Goal: Task Accomplishment & Management: Manage account settings

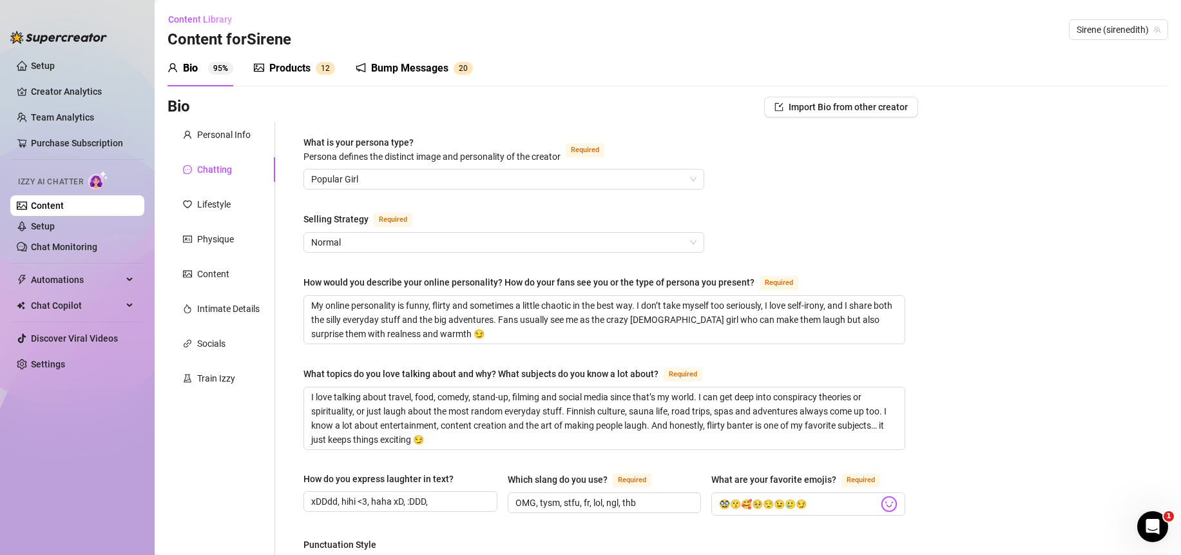
scroll to position [668, 0]
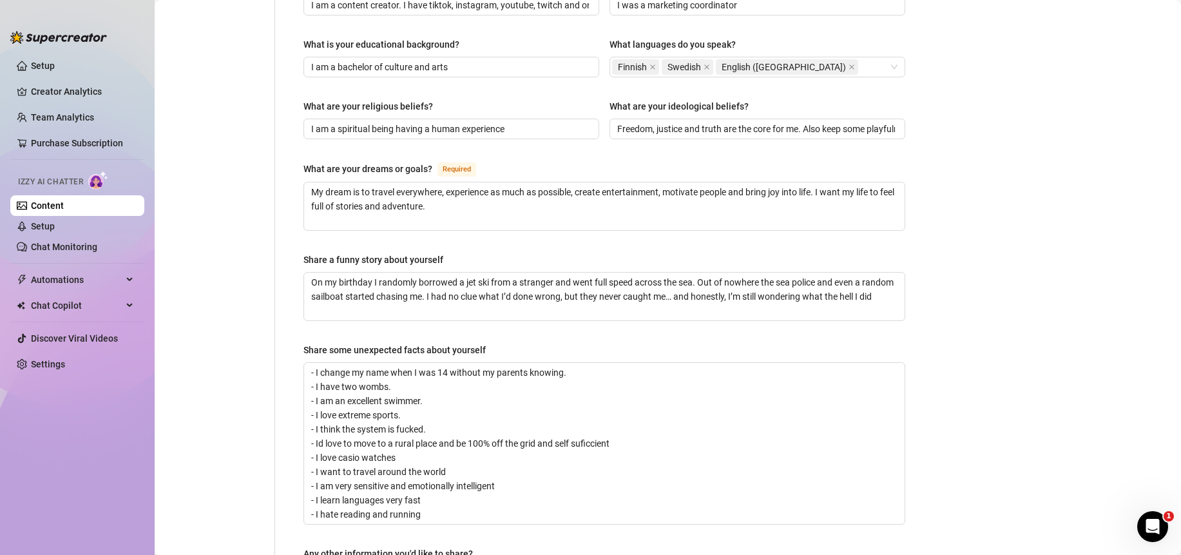
scroll to position [668, 0]
click at [46, 91] on link "Creator Analytics" at bounding box center [82, 91] width 103 height 21
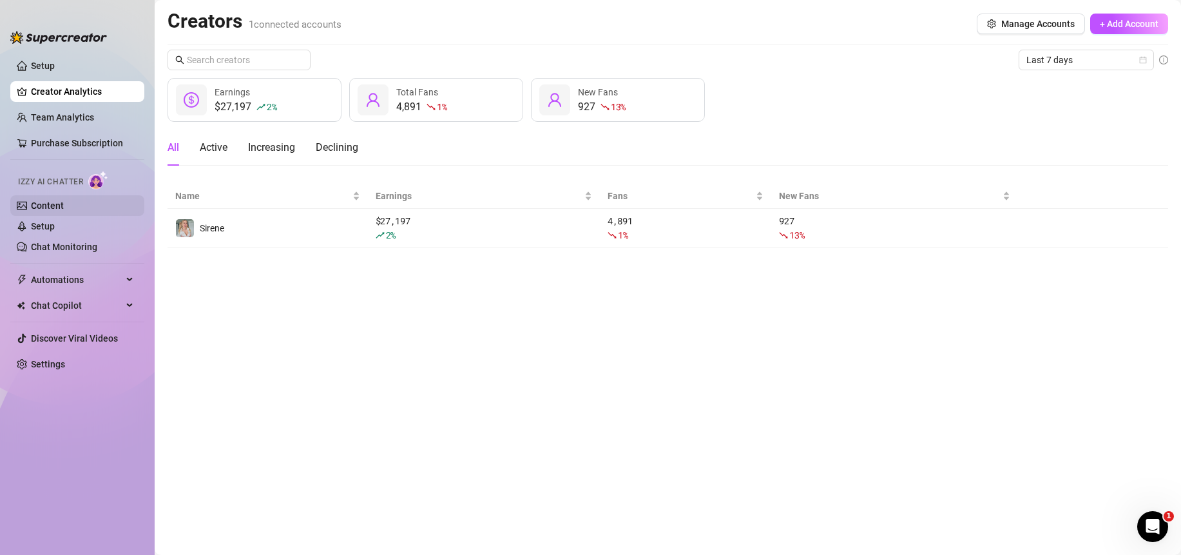
click at [55, 206] on link "Content" at bounding box center [47, 205] width 33 height 10
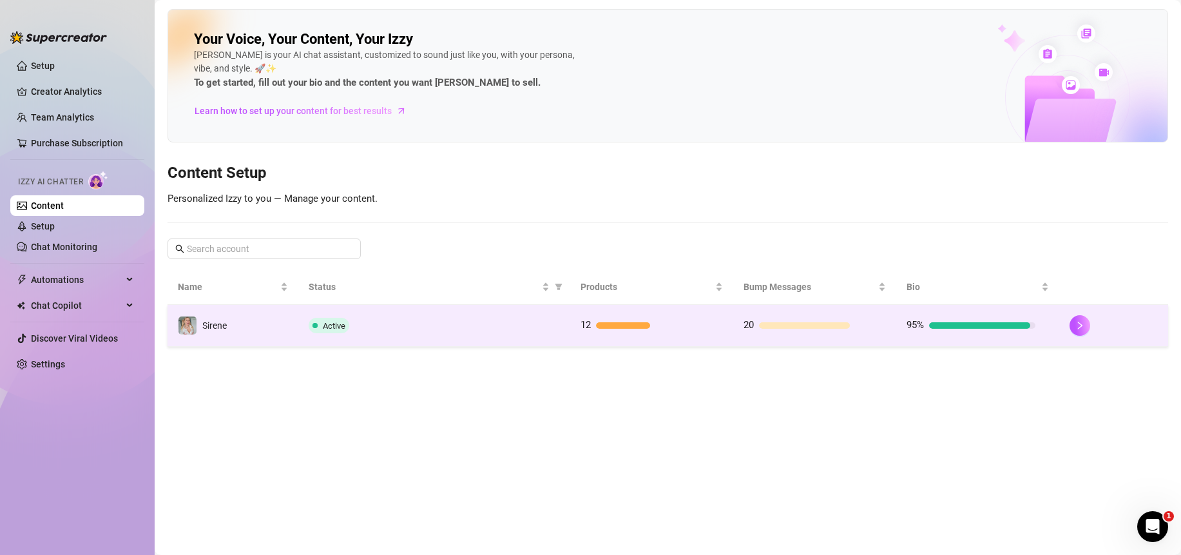
click at [397, 330] on div "Active" at bounding box center [434, 325] width 251 height 15
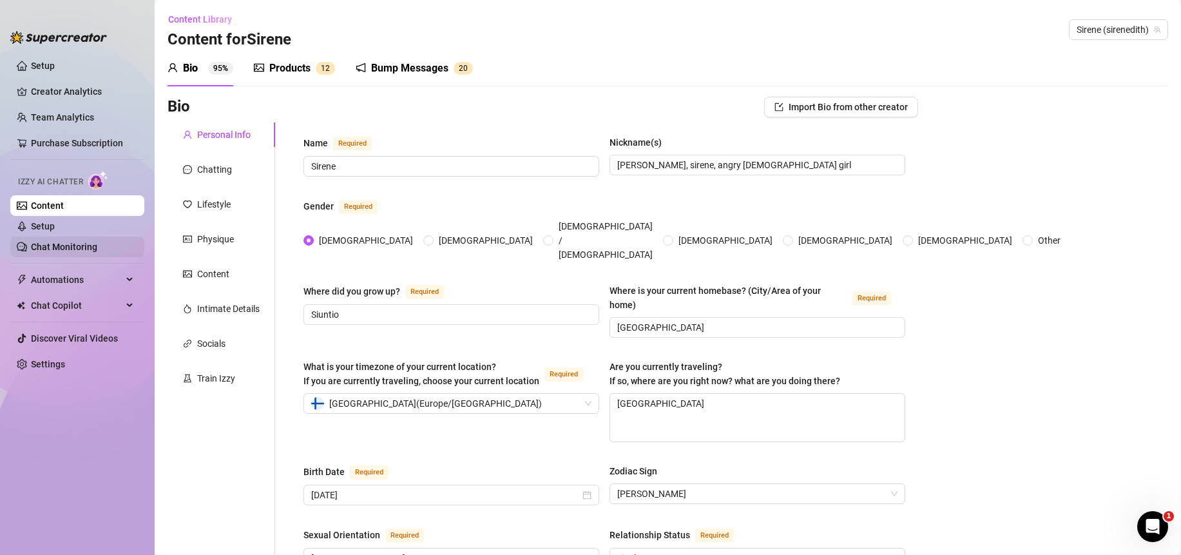
click at [57, 247] on link "Chat Monitoring" at bounding box center [64, 247] width 66 height 10
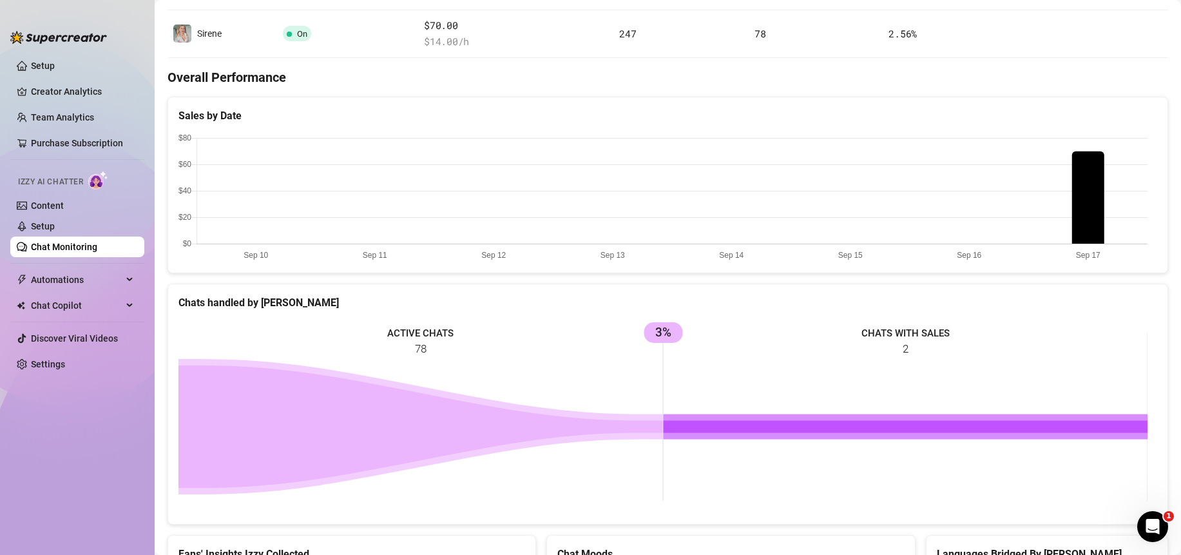
scroll to position [363, 0]
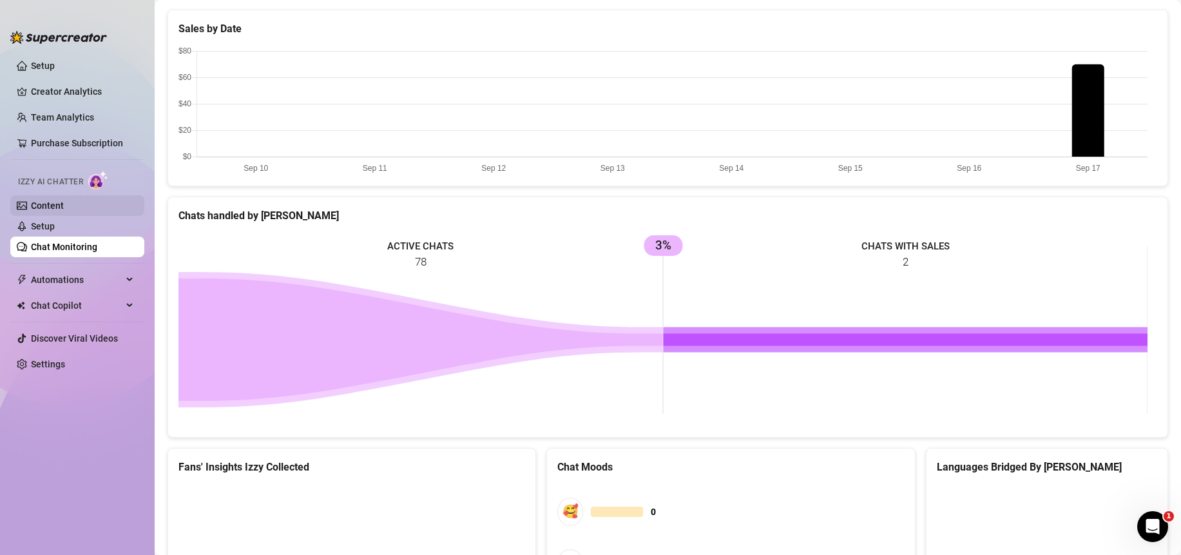
click at [50, 201] on link "Content" at bounding box center [47, 205] width 33 height 10
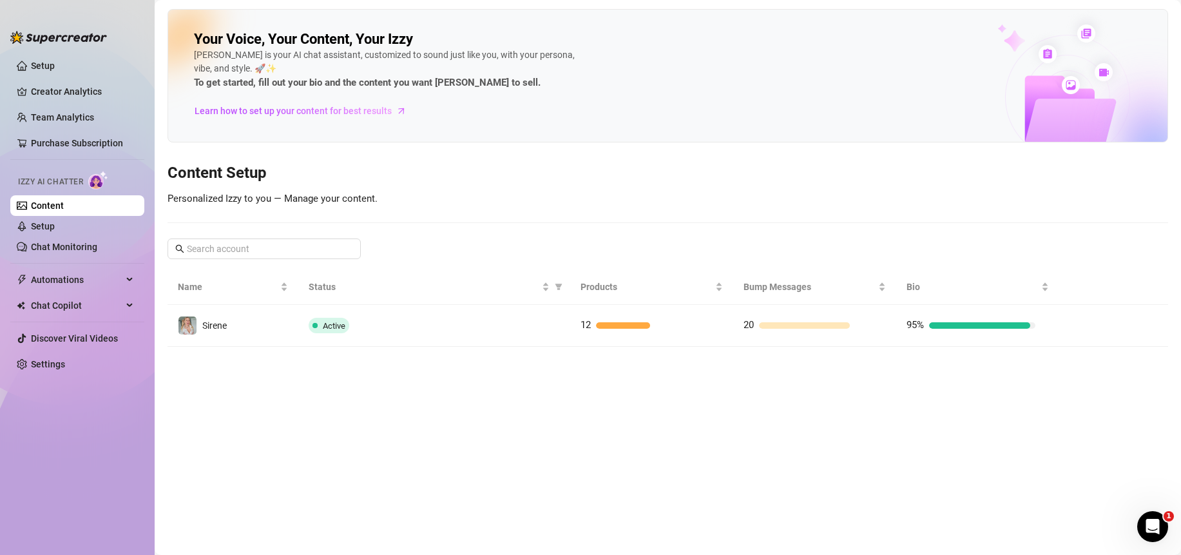
click at [55, 205] on link "Content" at bounding box center [47, 205] width 33 height 10
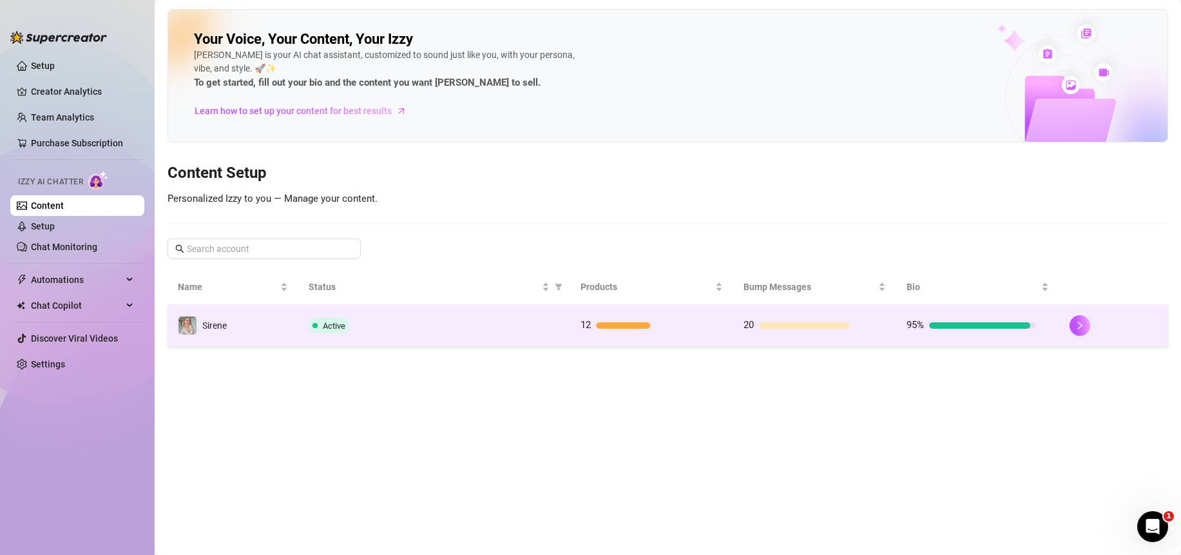
click at [428, 329] on div "Active" at bounding box center [434, 325] width 251 height 15
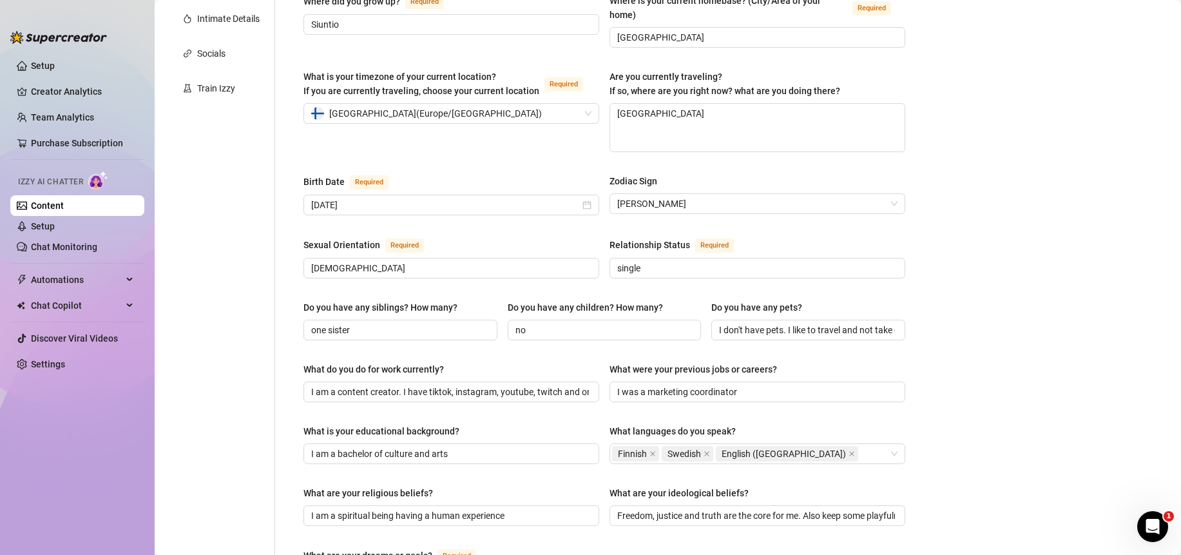
scroll to position [1, 0]
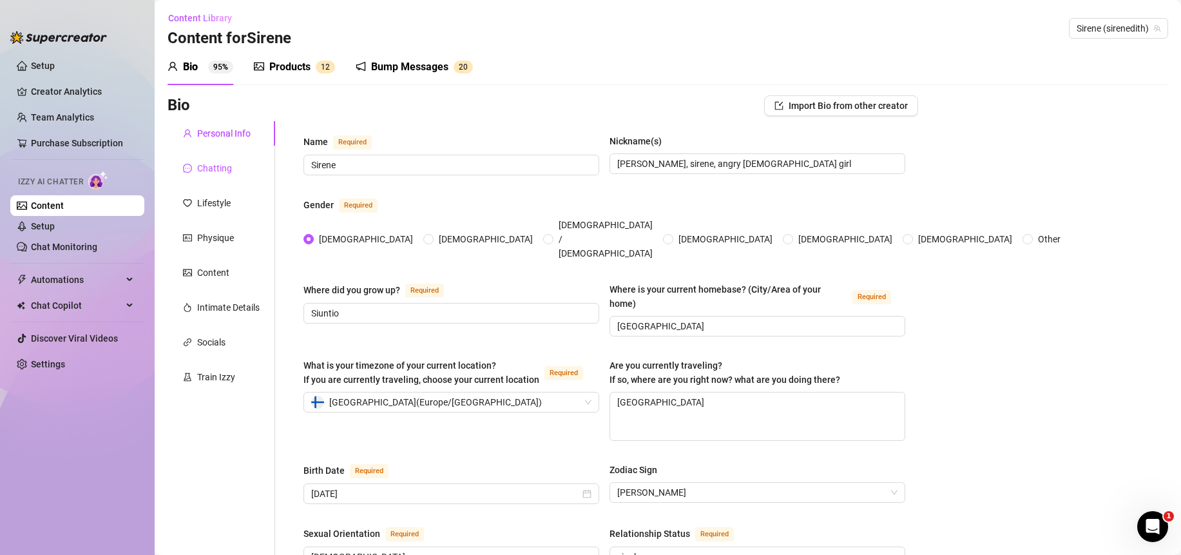
click at [220, 164] on div "Chatting" at bounding box center [214, 168] width 35 height 14
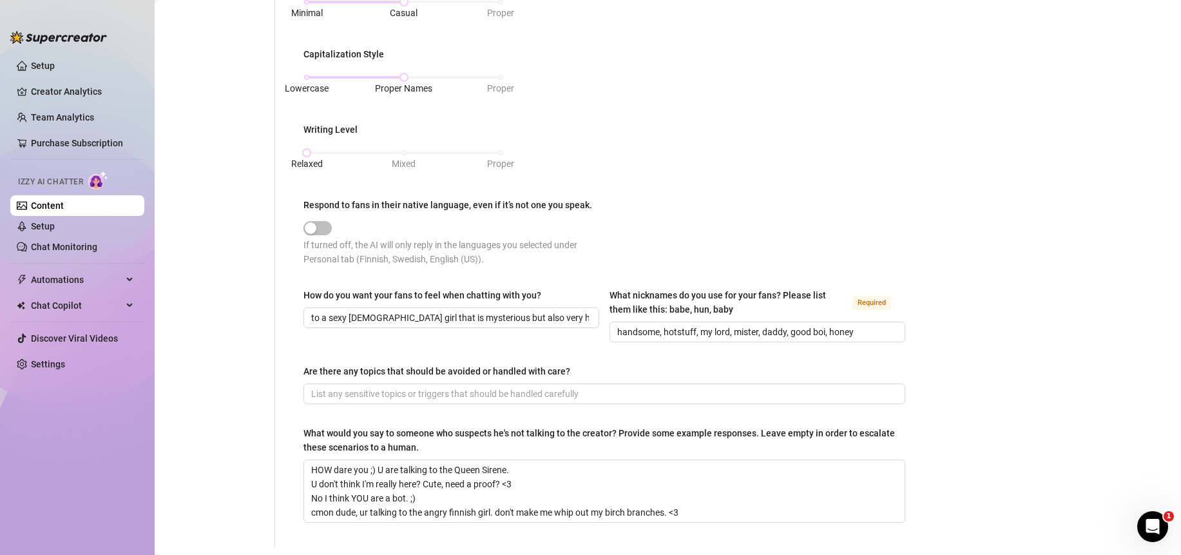
scroll to position [402, 0]
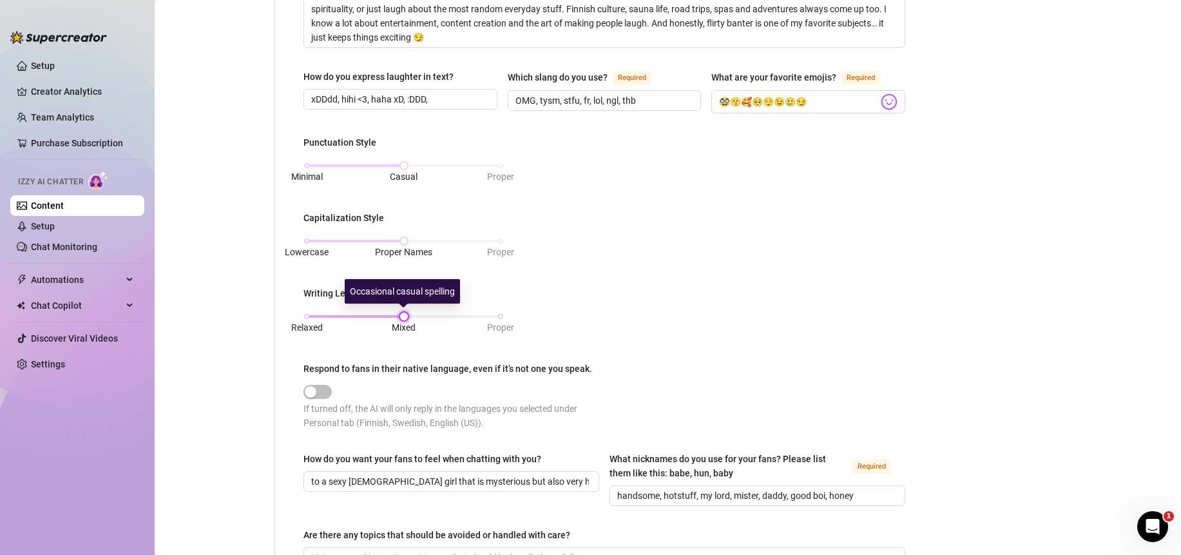
drag, startPoint x: 310, startPoint y: 314, endPoint x: 397, endPoint y: 311, distance: 87.1
click at [401, 313] on div at bounding box center [404, 316] width 6 height 6
click at [347, 348] on div "Punctuation Style Minimal Casual Proper Capitalization Style Lowercase Proper N…" at bounding box center [604, 288] width 602 height 306
click at [236, 365] on div "Personal Info Chatting Lifestyle Physique Content Intimate Details Socials Trai…" at bounding box center [221, 215] width 108 height 990
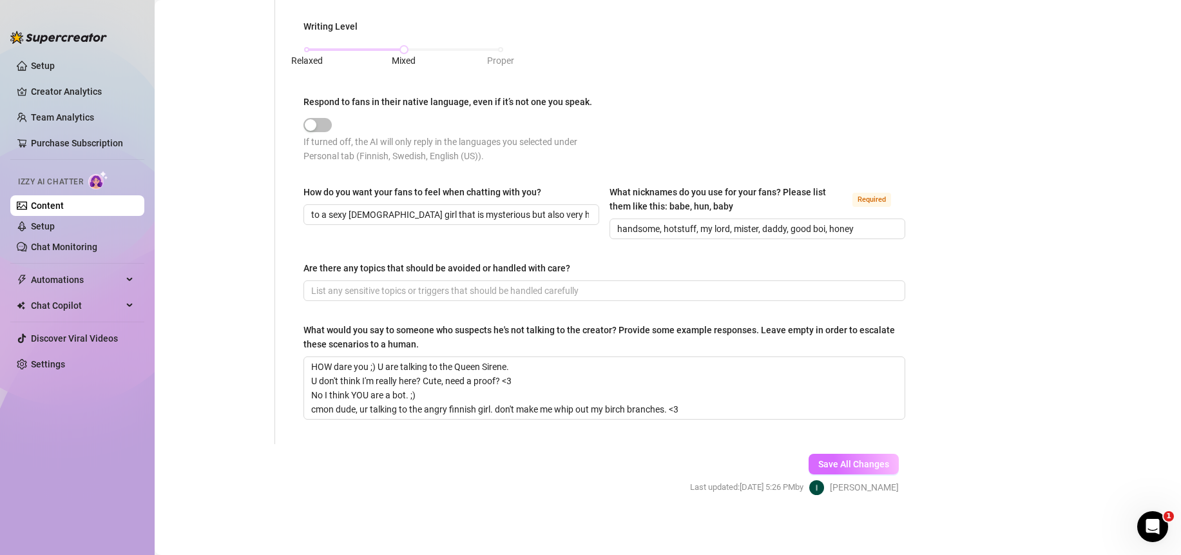
click at [884, 455] on button "Save All Changes" at bounding box center [853, 464] width 90 height 21
click at [39, 64] on link "Setup" at bounding box center [43, 66] width 24 height 10
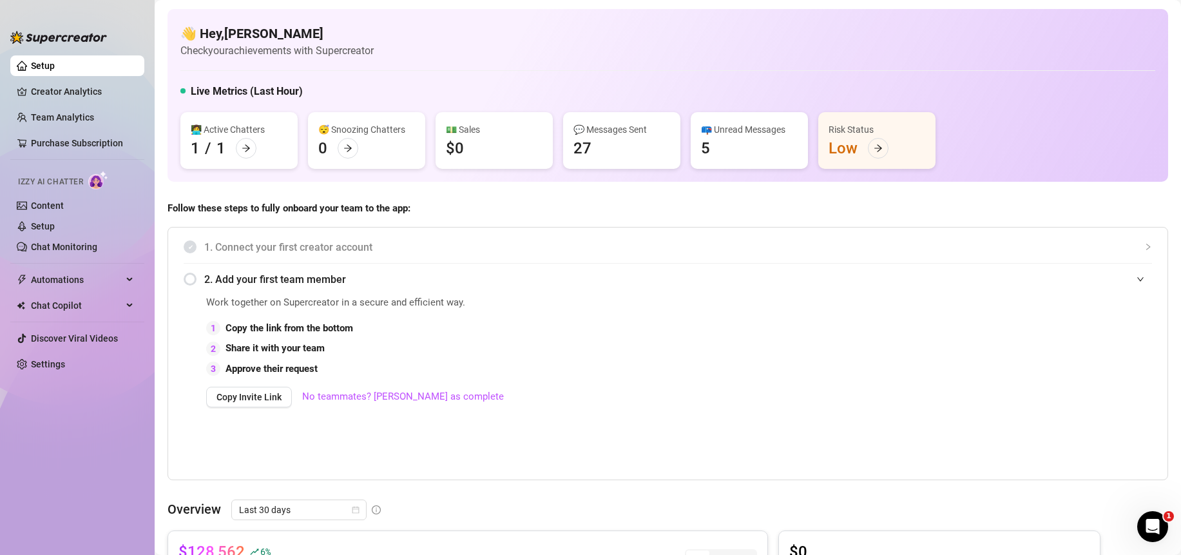
scroll to position [405, 0]
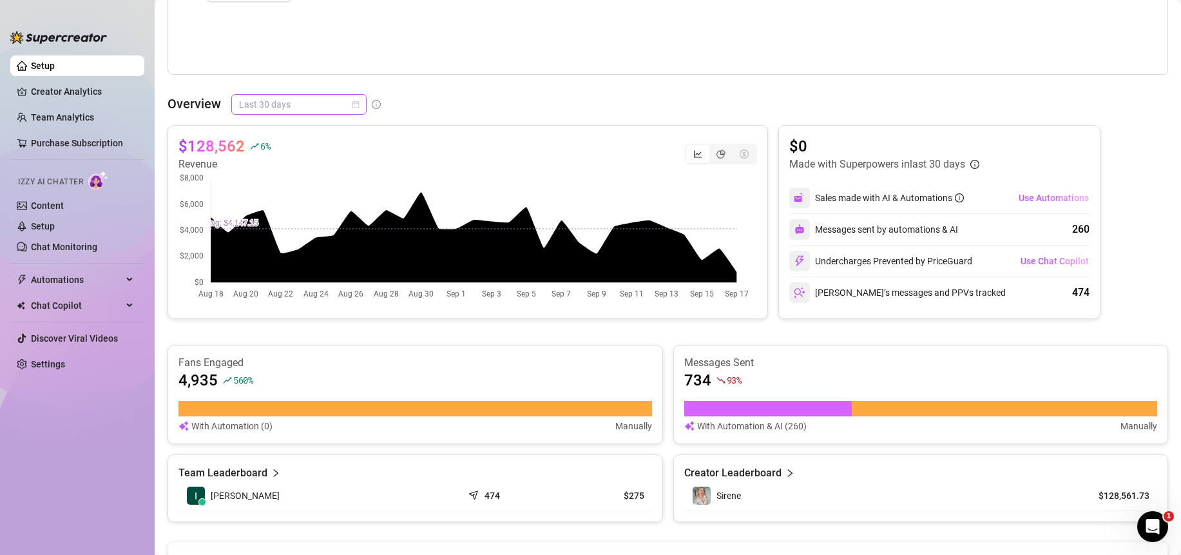
click at [271, 108] on span "Last 30 days" at bounding box center [299, 104] width 120 height 19
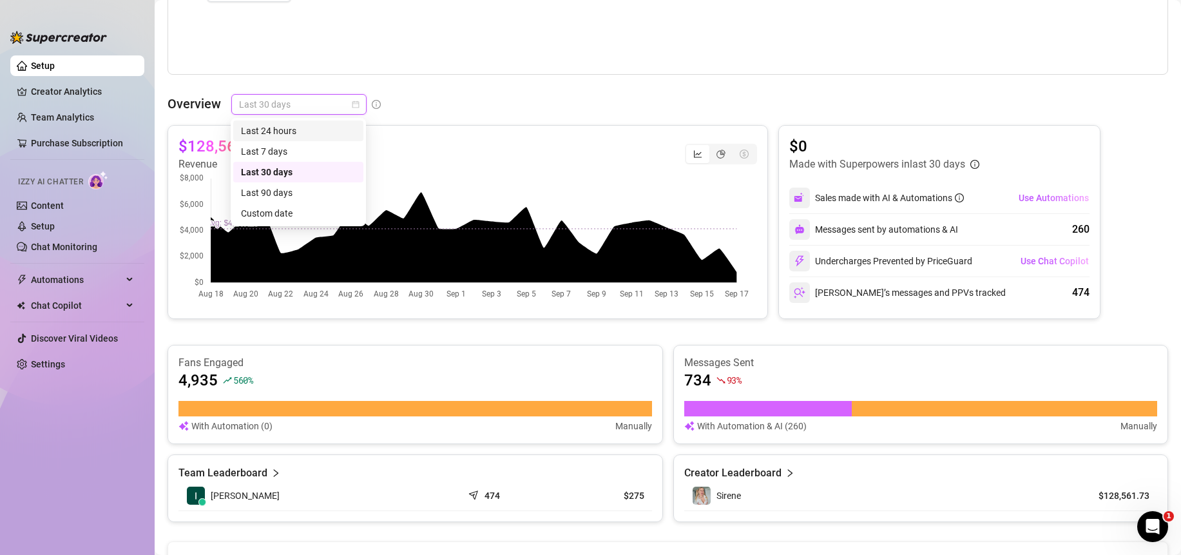
click at [289, 127] on div "Last 24 hours" at bounding box center [298, 131] width 115 height 14
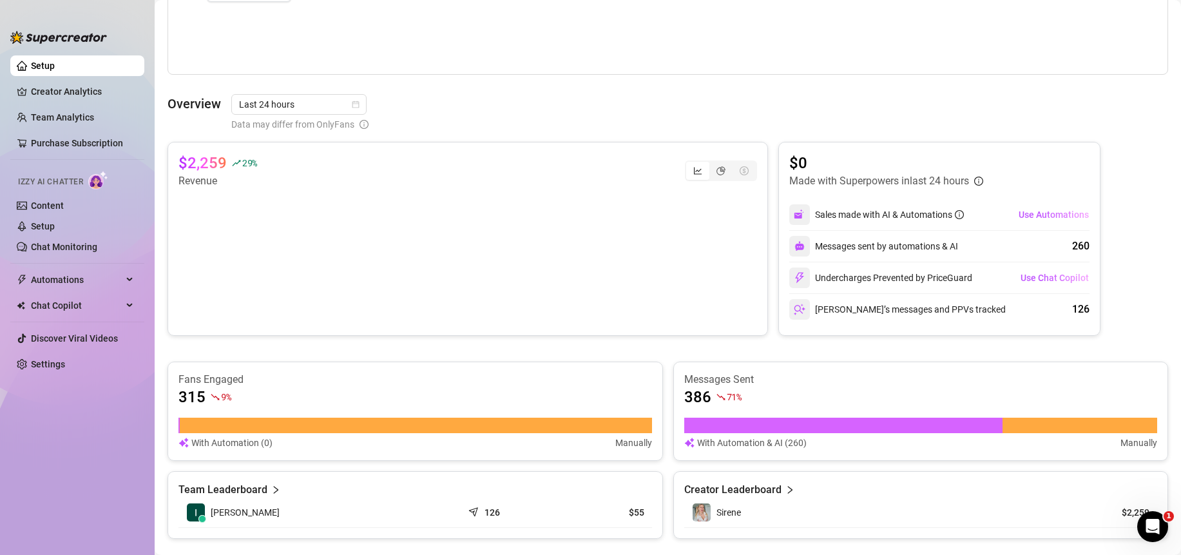
click at [581, 103] on div "Overview Last 24 hours Data may differ from OnlyFans" at bounding box center [667, 112] width 1000 height 37
click at [335, 106] on span "Last 24 hours" at bounding box center [299, 104] width 120 height 19
click at [335, 105] on span "Last 24 hours" at bounding box center [299, 104] width 120 height 19
